Goal: Information Seeking & Learning: Learn about a topic

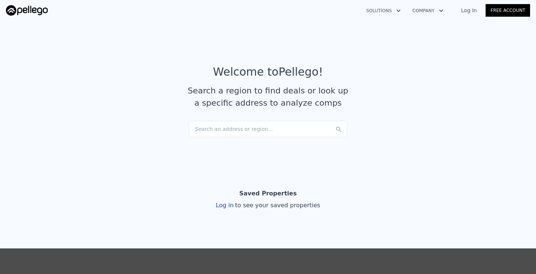
click at [232, 131] on div "Search an address or region..." at bounding box center [268, 129] width 159 height 16
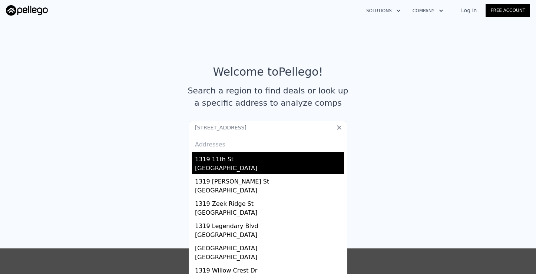
type input "[STREET_ADDRESS]"
click at [240, 162] on div "1319 11th St" at bounding box center [269, 158] width 149 height 12
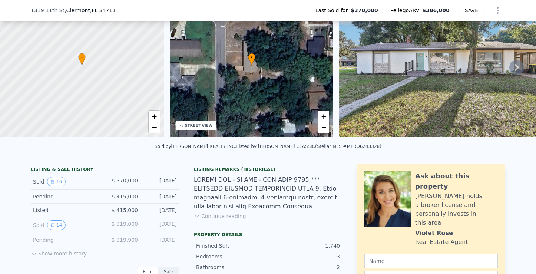
scroll to position [50, 0]
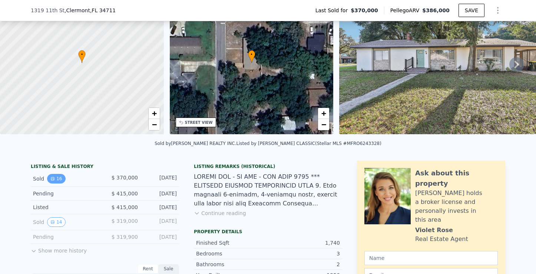
click at [54, 176] on icon "View historical data" at bounding box center [52, 178] width 4 height 4
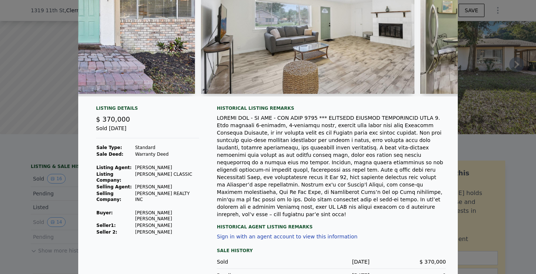
scroll to position [73, 0]
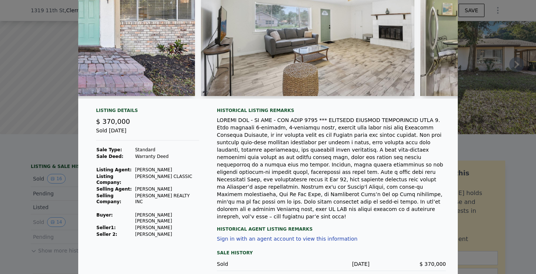
click at [514, 157] on div at bounding box center [268, 137] width 536 height 274
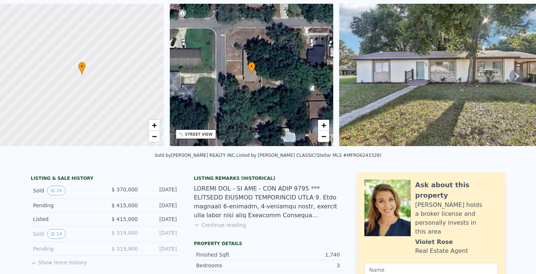
scroll to position [0, 0]
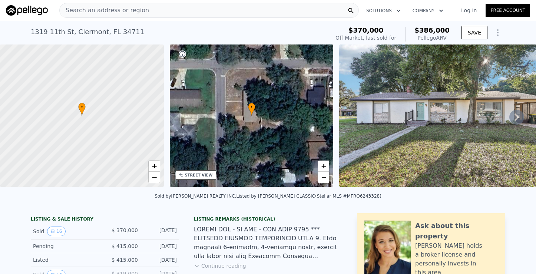
click at [512, 118] on icon at bounding box center [516, 117] width 15 height 15
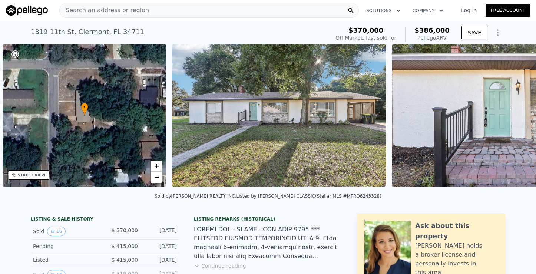
scroll to position [0, 172]
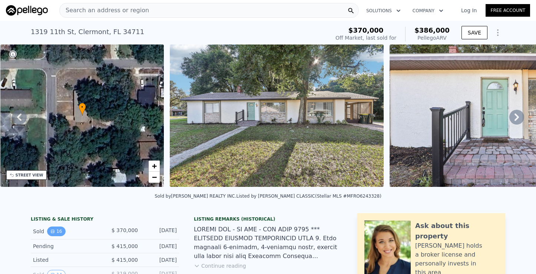
click at [58, 228] on button "16" at bounding box center [56, 232] width 18 height 10
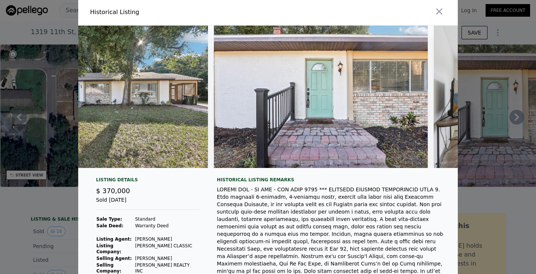
scroll to position [0, 0]
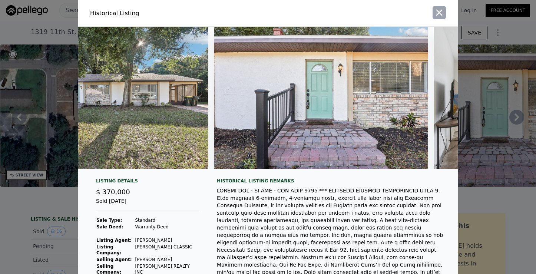
click at [440, 13] on icon "button" at bounding box center [439, 13] width 6 height 6
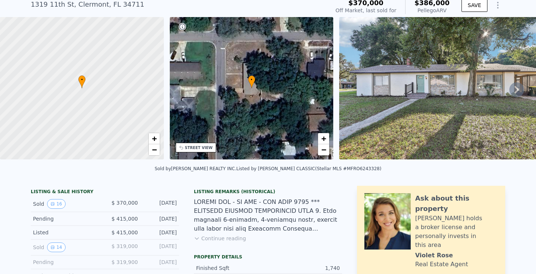
scroll to position [28, 0]
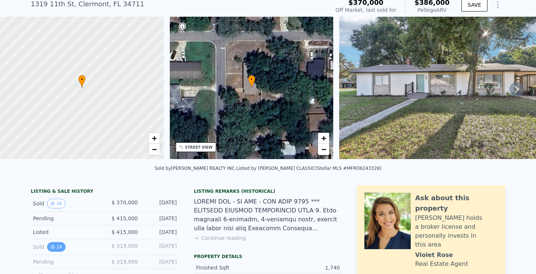
click at [56, 245] on button "14" at bounding box center [56, 247] width 18 height 10
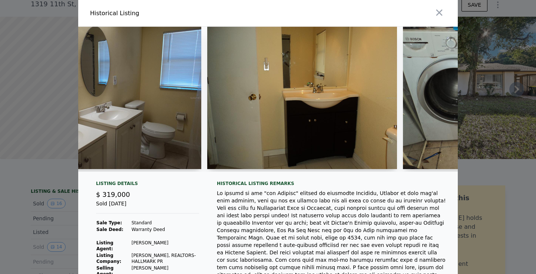
scroll to position [0, 2031]
click at [36, 161] on div at bounding box center [268, 137] width 536 height 274
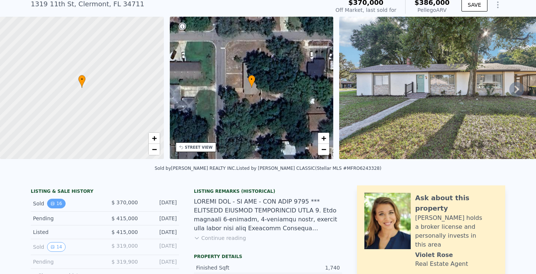
click at [59, 202] on button "16" at bounding box center [56, 204] width 18 height 10
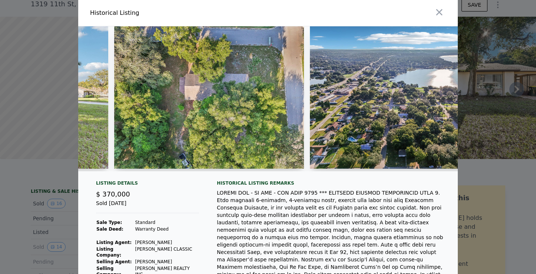
scroll to position [0, 2609]
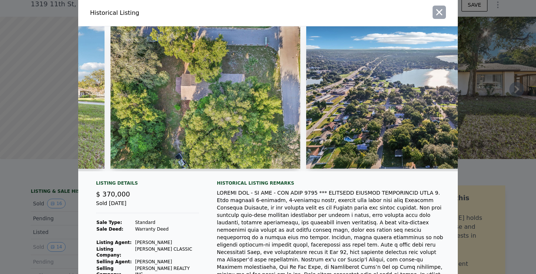
click at [440, 14] on icon "button" at bounding box center [439, 12] width 10 height 10
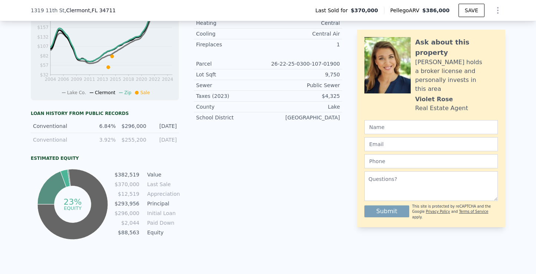
scroll to position [357, 0]
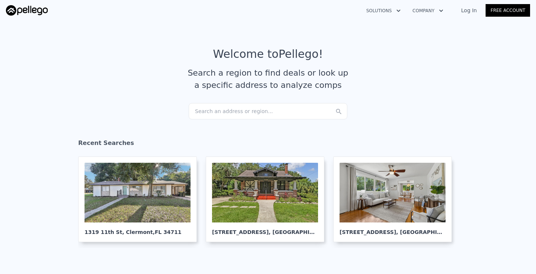
click at [212, 112] on div "Search an address or region..." at bounding box center [268, 111] width 159 height 16
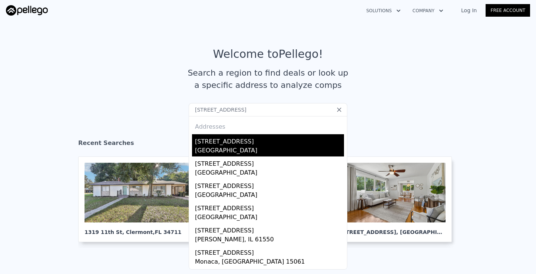
type input "1033 Linden St, cle"
click at [224, 148] on div "[GEOGRAPHIC_DATA]" at bounding box center [269, 151] width 149 height 10
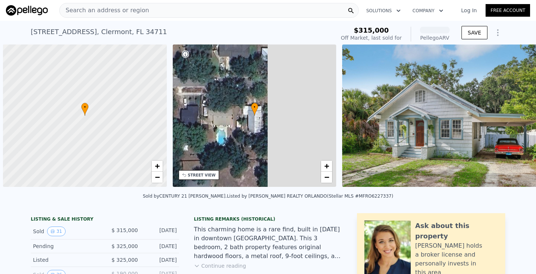
scroll to position [0, 3]
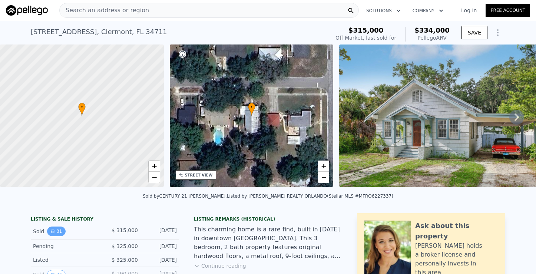
click at [52, 232] on icon "View historical data" at bounding box center [52, 231] width 3 height 3
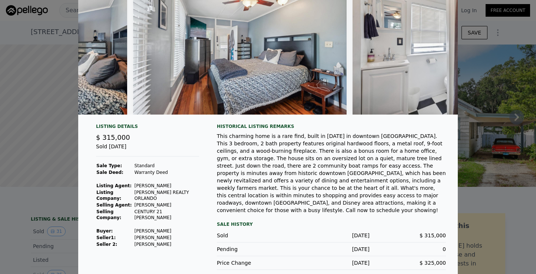
scroll to position [0, 4771]
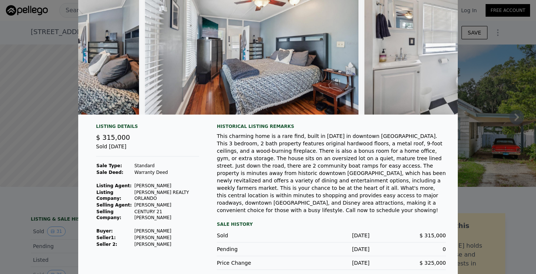
click at [491, 150] on div at bounding box center [268, 137] width 536 height 274
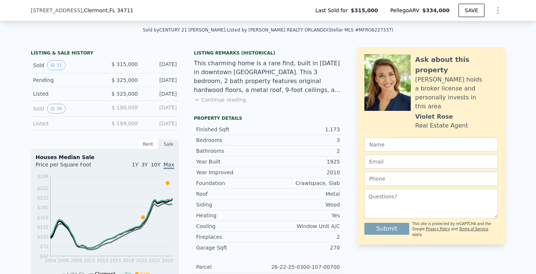
scroll to position [165, 0]
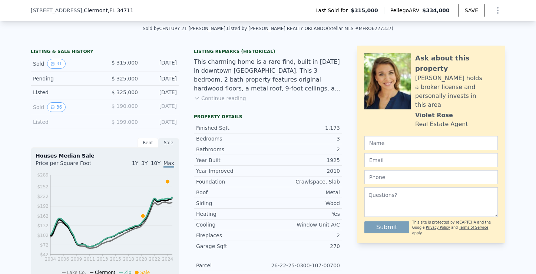
click at [224, 101] on button "Continue reading" at bounding box center [220, 98] width 52 height 7
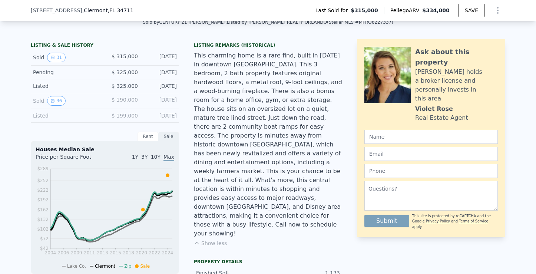
scroll to position [172, 0]
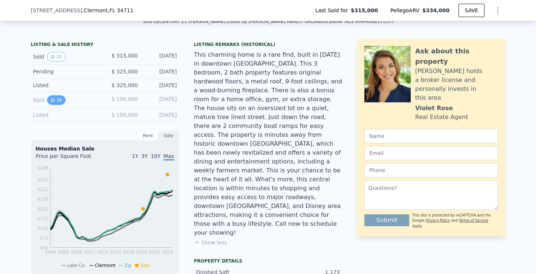
click at [54, 100] on icon "View historical data" at bounding box center [52, 100] width 4 height 4
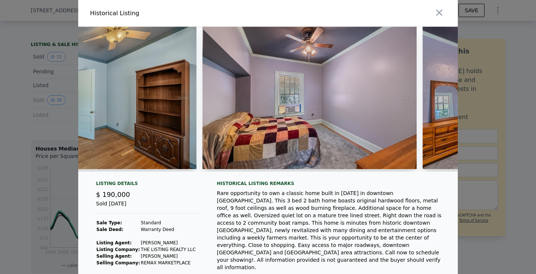
scroll to position [58, 0]
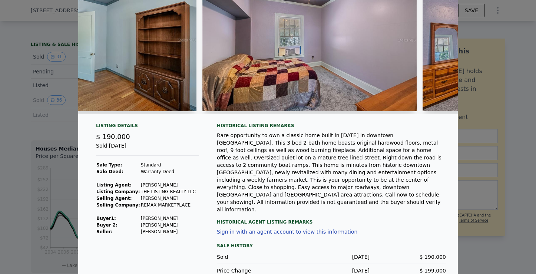
click at [483, 162] on div at bounding box center [268, 137] width 536 height 274
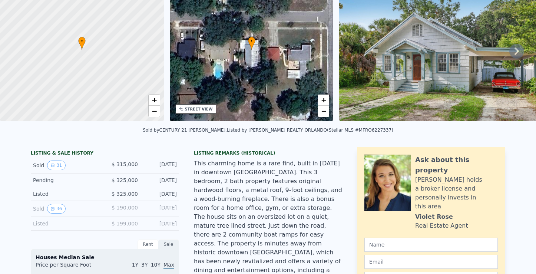
scroll to position [0, 0]
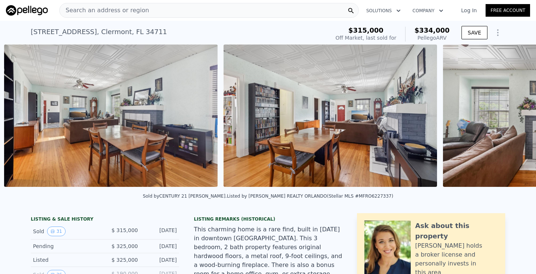
scroll to position [0, 1876]
